Goal: Use online tool/utility: Utilize a website feature to perform a specific function

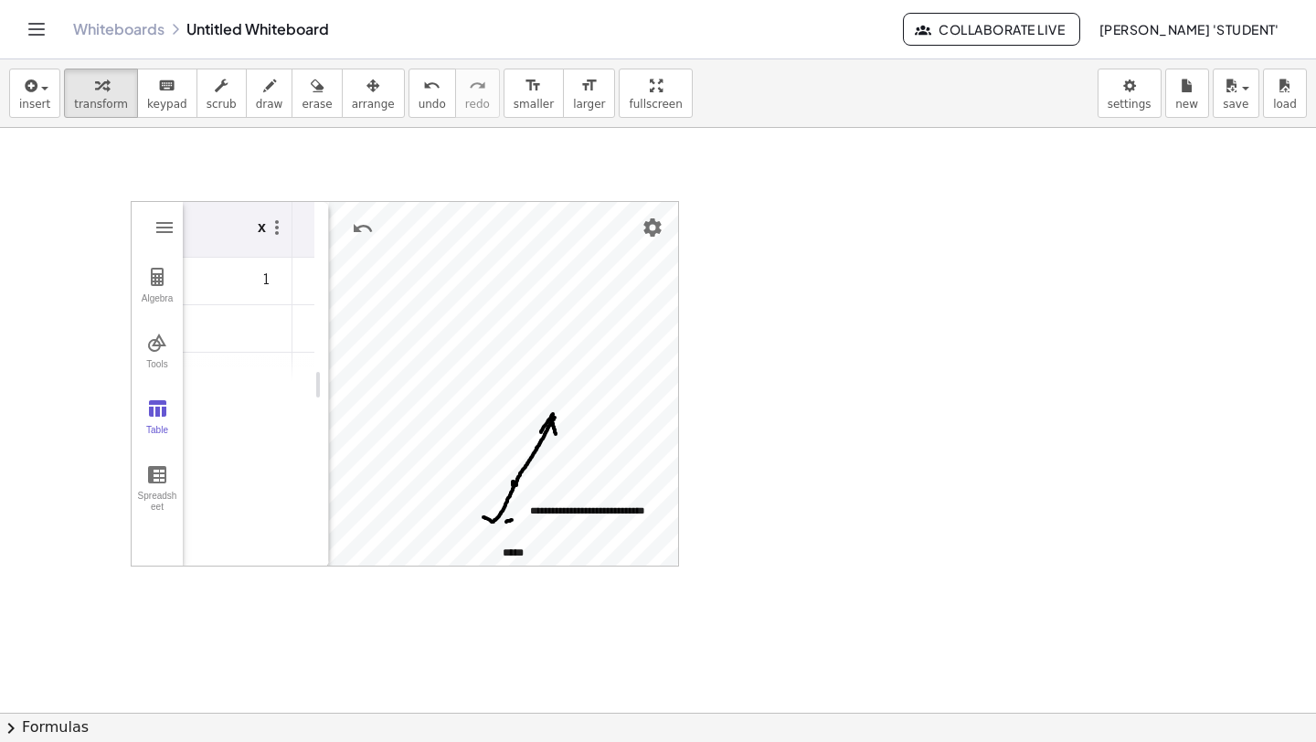
scroll to position [471, 0]
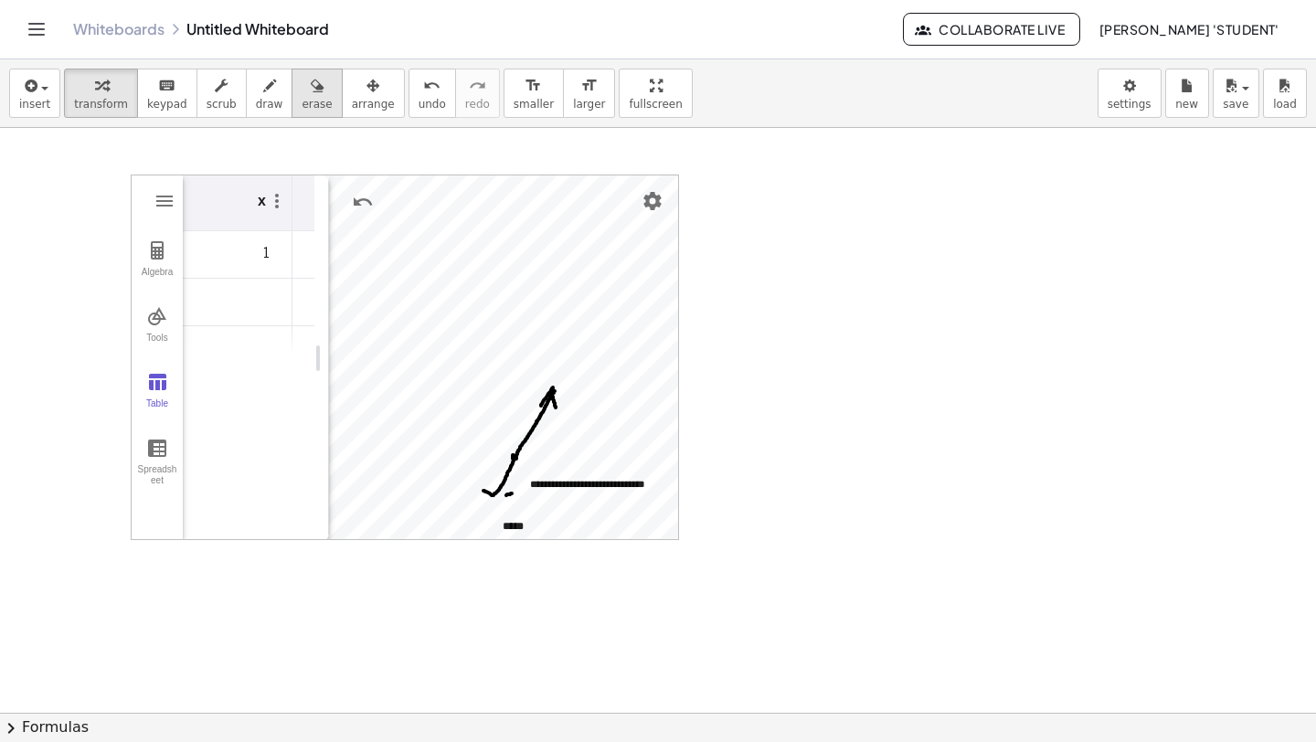
click at [307, 106] on span "erase" at bounding box center [317, 104] width 30 height 13
click at [469, 369] on div at bounding box center [658, 533] width 1316 height 1754
click at [498, 427] on div at bounding box center [658, 533] width 1316 height 1754
drag, startPoint x: 587, startPoint y: 524, endPoint x: 561, endPoint y: 471, distance: 58.8
click at [566, 487] on div at bounding box center [658, 533] width 1316 height 1754
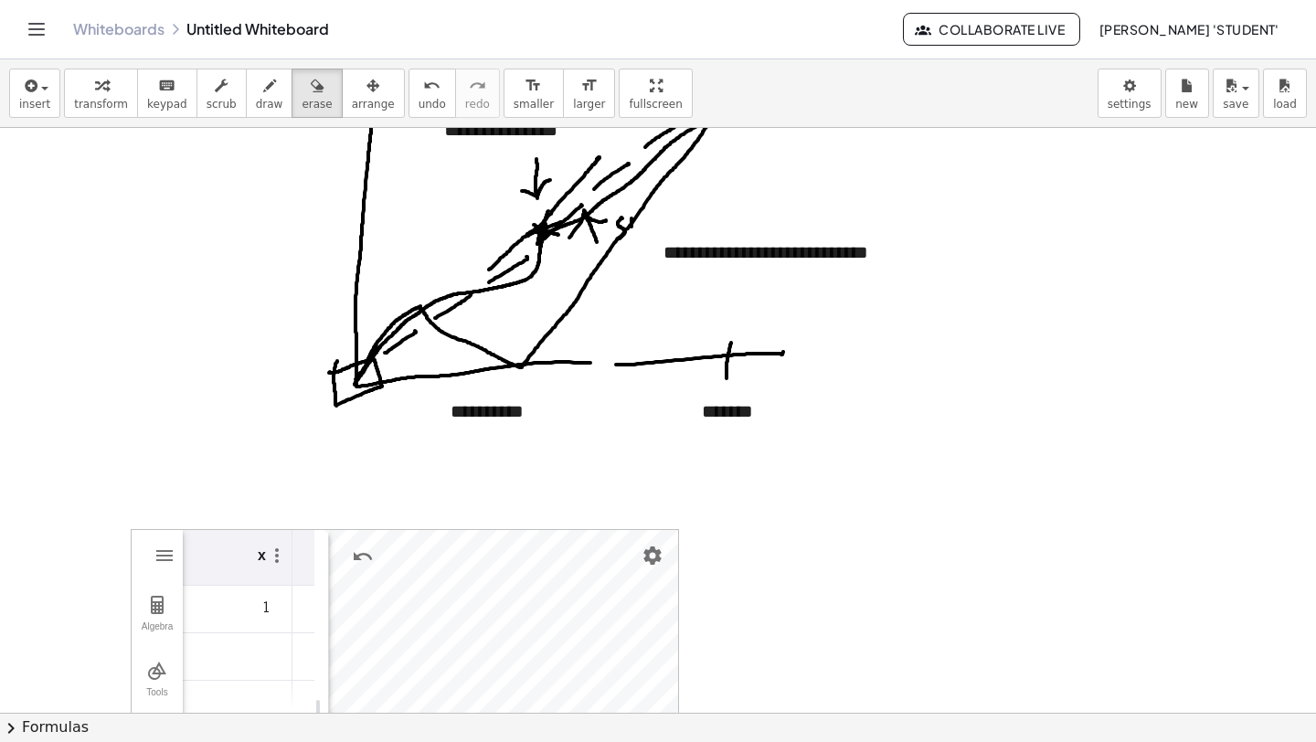
scroll to position [0, 0]
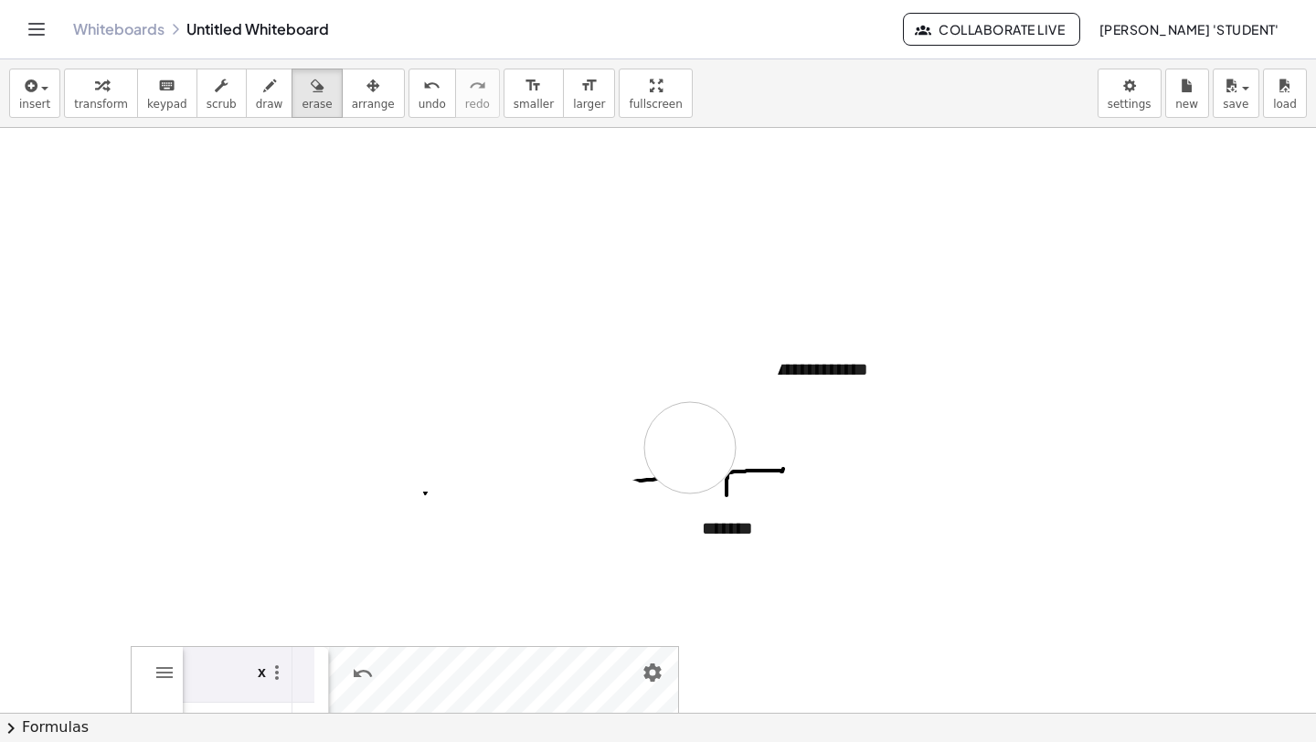
drag, startPoint x: 619, startPoint y: 524, endPoint x: 771, endPoint y: 377, distance: 211.3
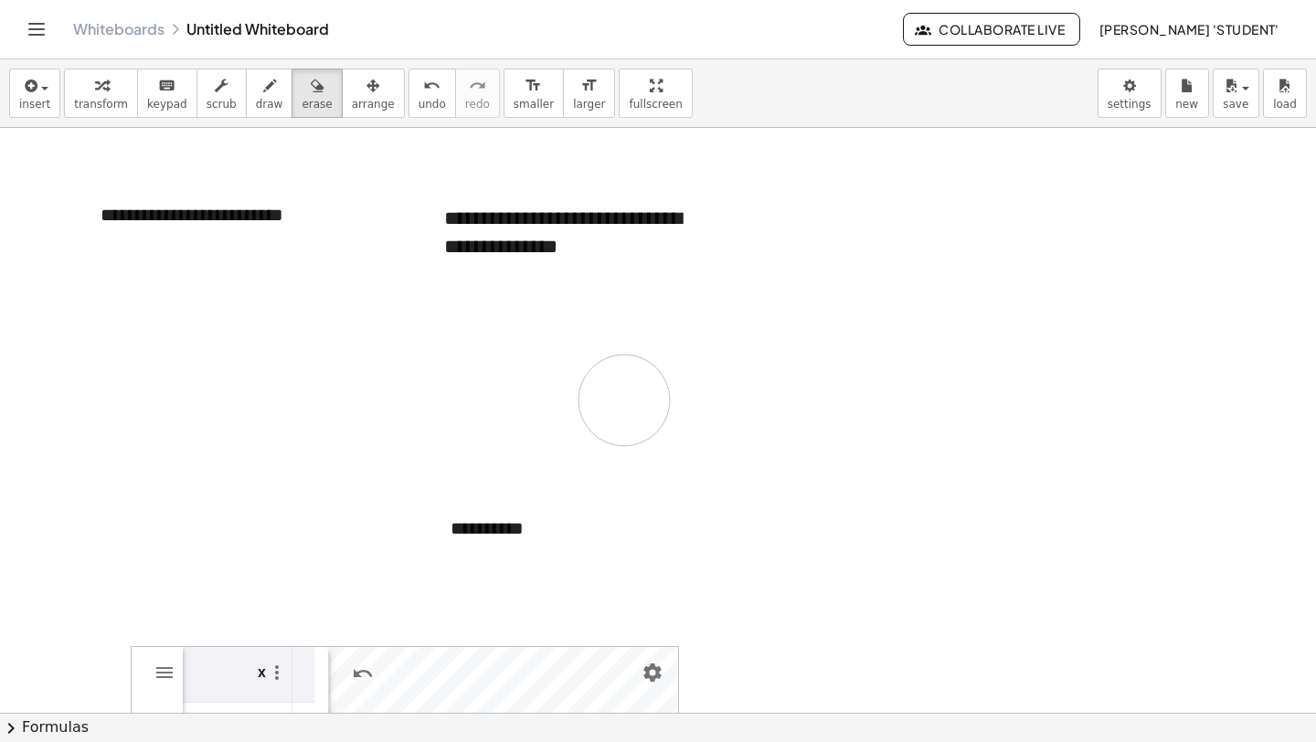
drag, startPoint x: 771, startPoint y: 377, endPoint x: 624, endPoint y: 434, distance: 157.6
click at [352, 88] on div "button" at bounding box center [373, 85] width 43 height 22
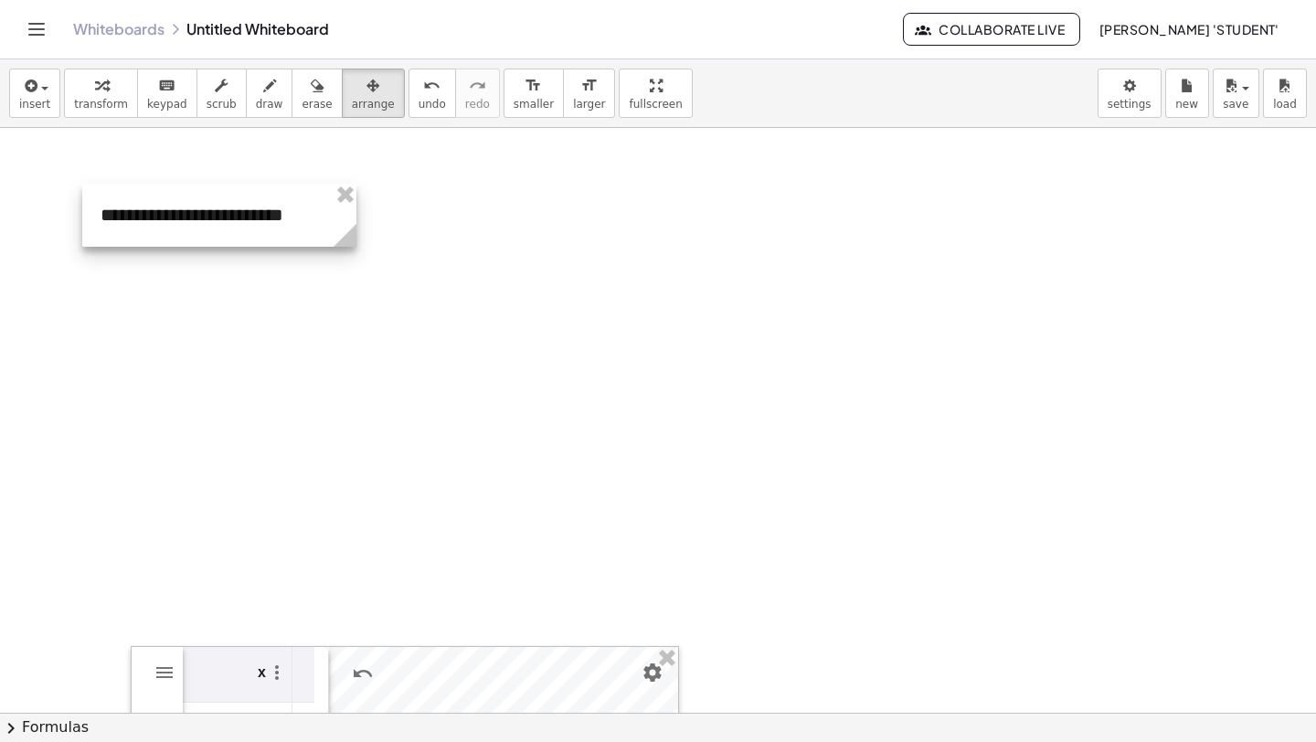
click at [352, 213] on div at bounding box center [219, 215] width 274 height 63
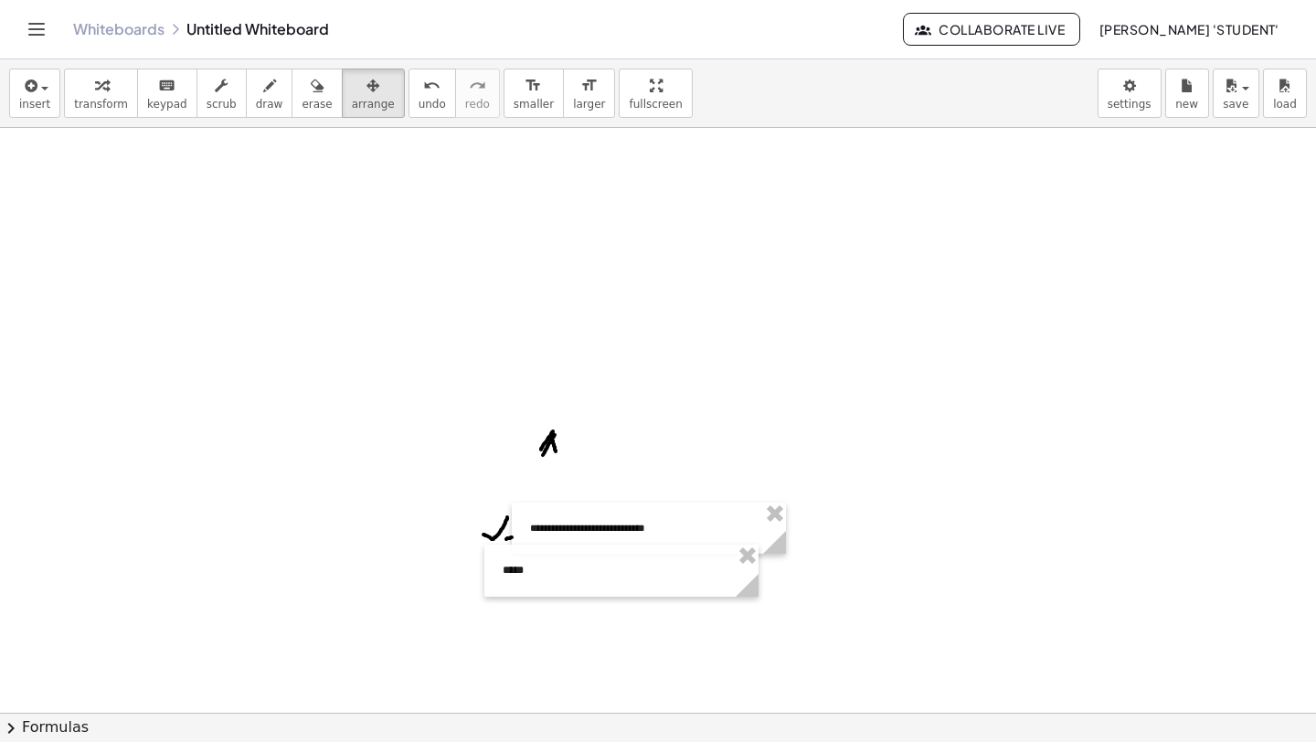
scroll to position [626, 0]
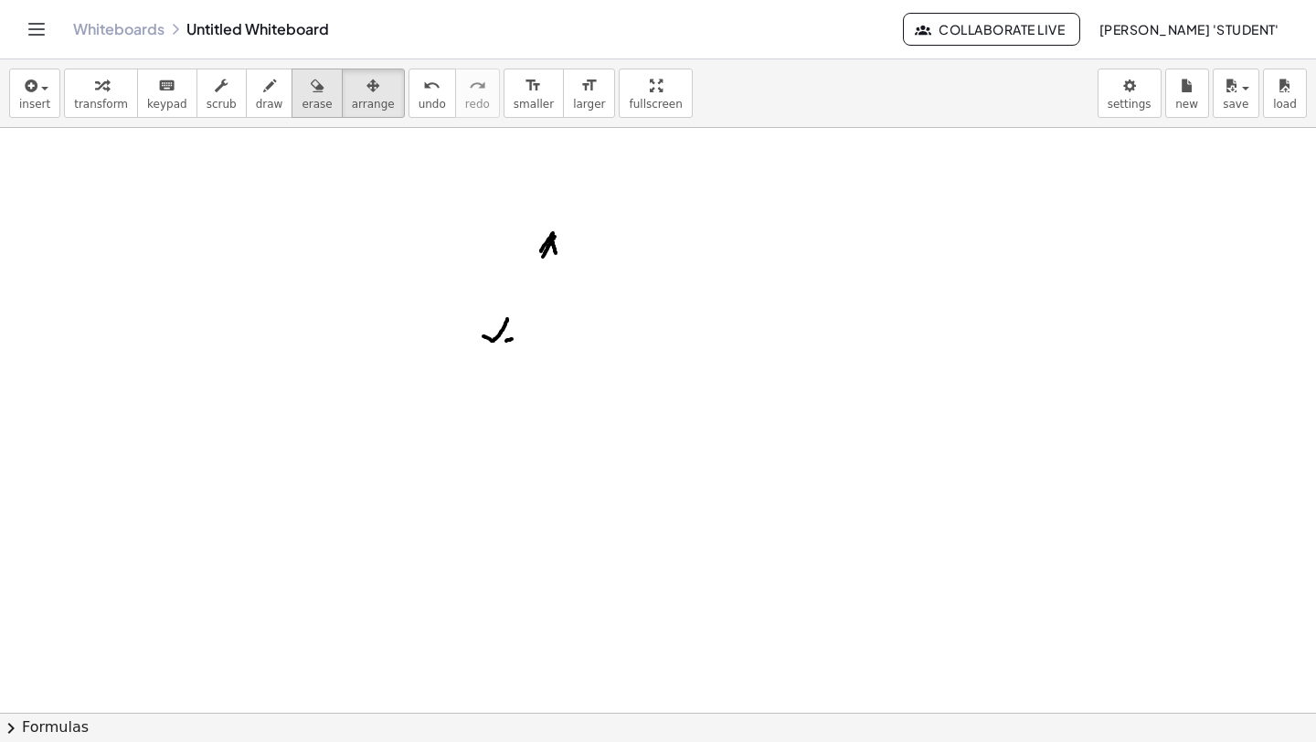
click at [302, 99] on span "erase" at bounding box center [317, 104] width 30 height 13
drag, startPoint x: 439, startPoint y: 365, endPoint x: 566, endPoint y: 210, distance: 200.6
click at [566, 210] on div at bounding box center [658, 379] width 1316 height 1754
